Goal: Find contact information: Find contact information

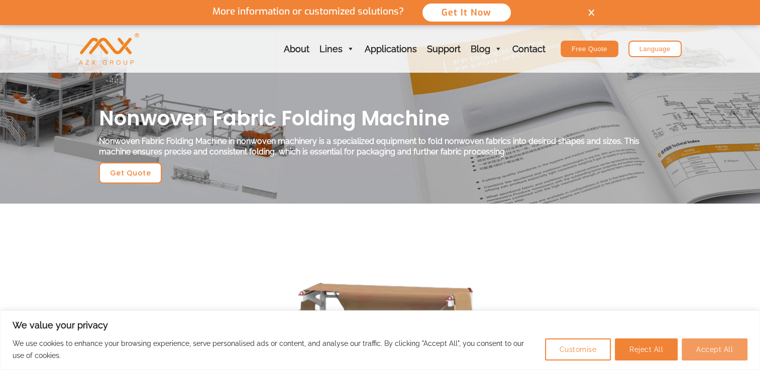
click at [705, 348] on button "Accept All" at bounding box center [714, 350] width 66 height 22
checkbox input "true"
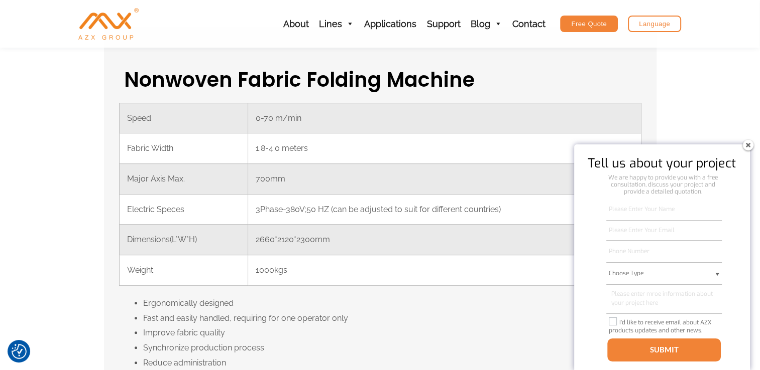
scroll to position [351, 0]
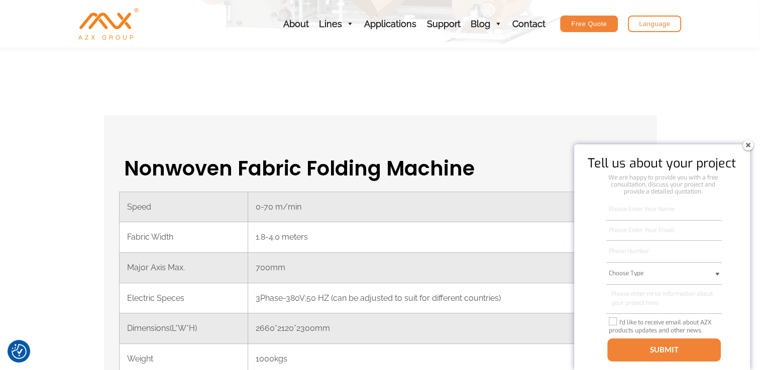
click at [753, 144] on img at bounding box center [747, 145] width 16 height 16
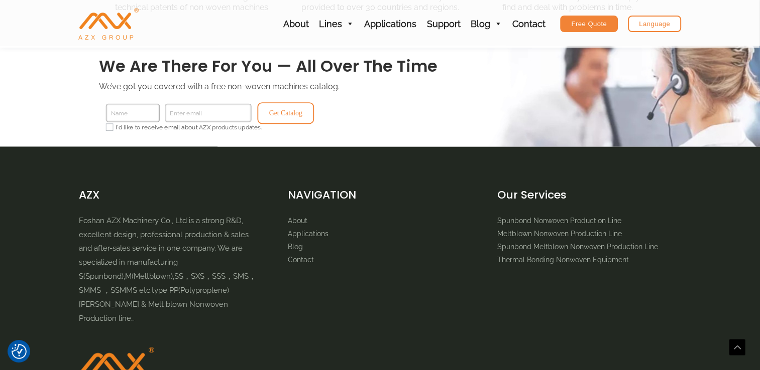
scroll to position [1355, 0]
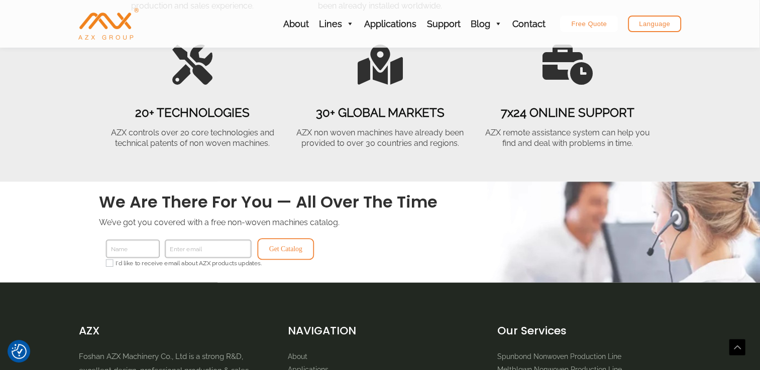
click at [576, 24] on div "Free Quote" at bounding box center [589, 24] width 58 height 17
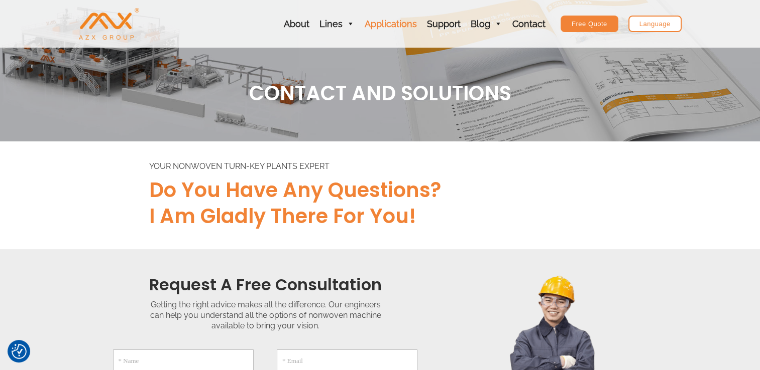
click at [384, 20] on link "Applications" at bounding box center [390, 24] width 62 height 48
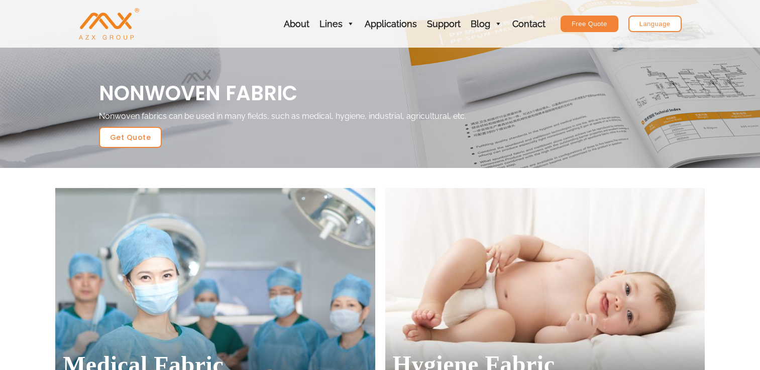
click at [341, 22] on link "Lines" at bounding box center [336, 24] width 45 height 48
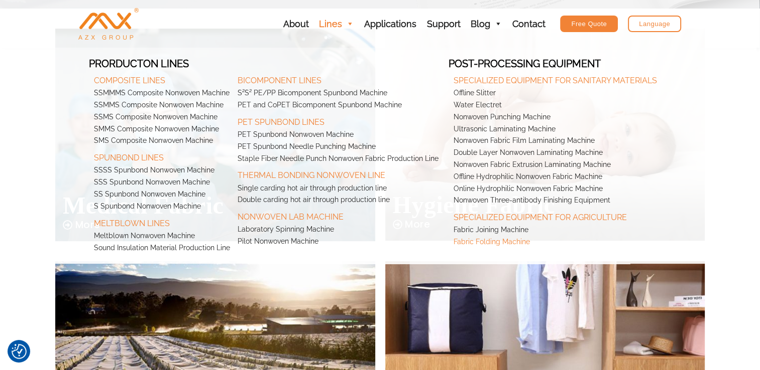
scroll to position [351, 0]
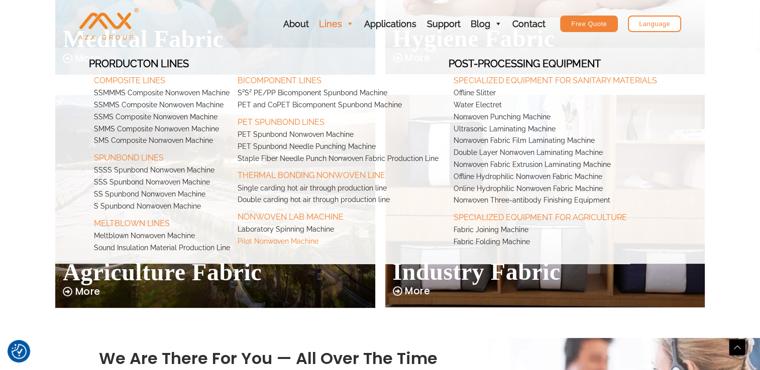
click at [275, 237] on link "Pilot Nonwoven Machine" at bounding box center [340, 242] width 216 height 12
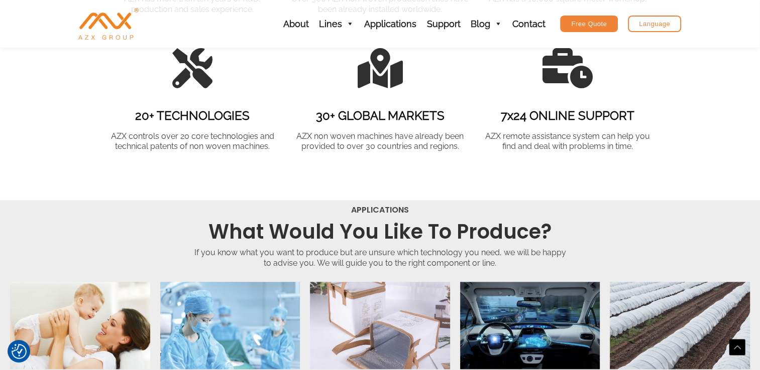
scroll to position [1255, 0]
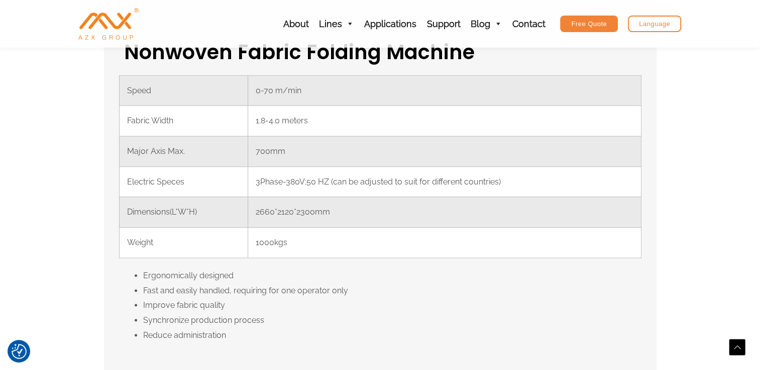
scroll to position [452, 0]
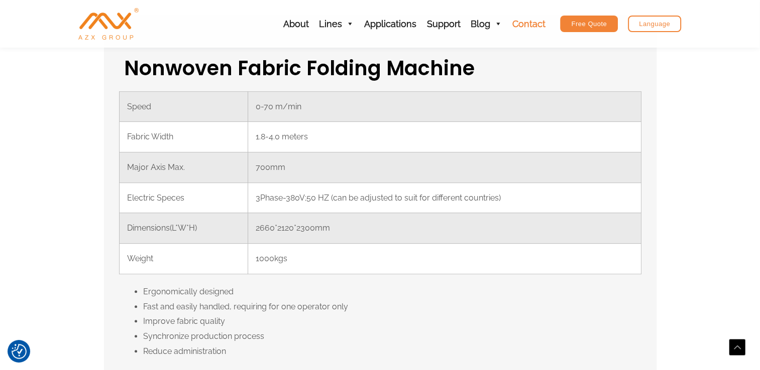
click at [535, 25] on link "Contact" at bounding box center [528, 24] width 43 height 48
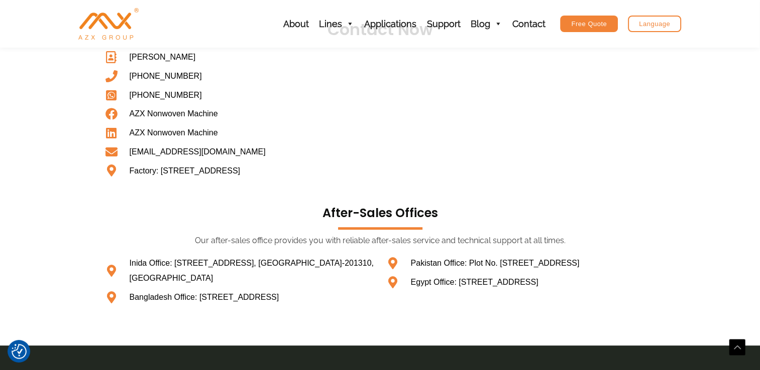
scroll to position [502, 0]
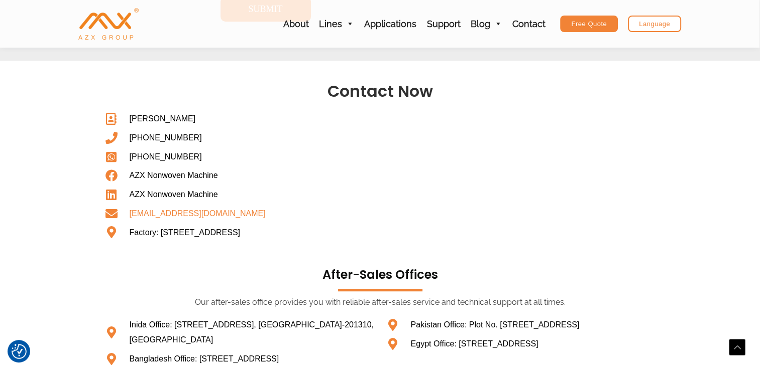
click at [217, 215] on span "[EMAIL_ADDRESS][DOMAIN_NAME]" at bounding box center [196, 213] width 139 height 15
